Goal: Task Accomplishment & Management: Manage account settings

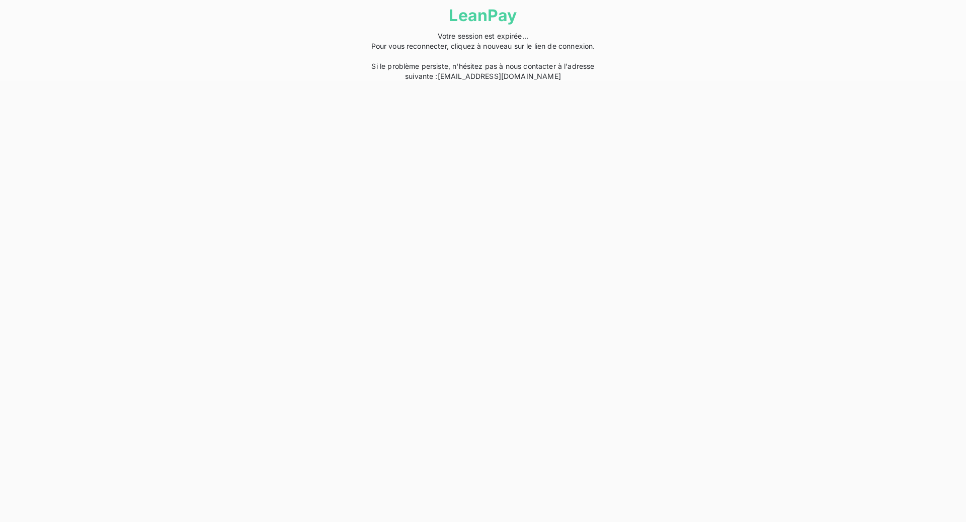
click at [508, 75] on link "help@leanpay.fr" at bounding box center [499, 76] width 123 height 9
click at [512, 15] on link "LeanPay" at bounding box center [483, 16] width 68 height 20
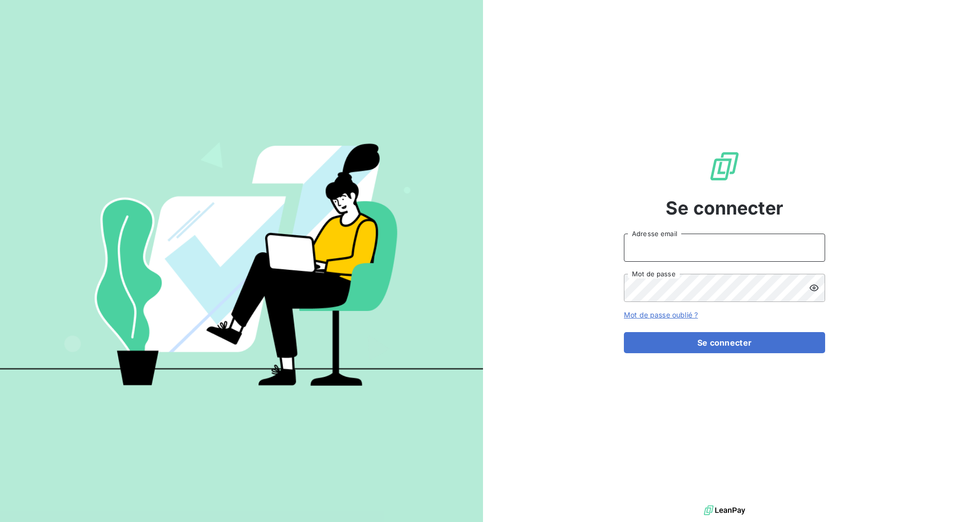
click at [708, 249] on input "Adresse email" at bounding box center [724, 248] width 201 height 28
type input "[EMAIL_ADDRESS][DOMAIN_NAME]"
click at [816, 287] on icon at bounding box center [814, 288] width 10 height 10
